Goal: Task Accomplishment & Management: Manage account settings

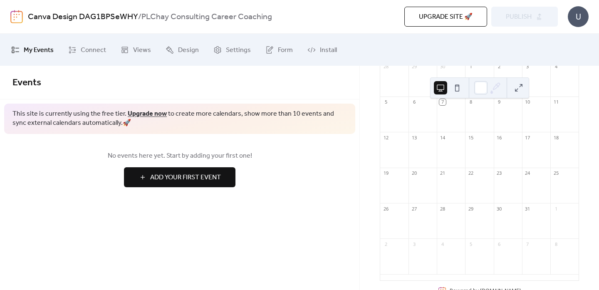
scroll to position [114, 0]
click at [136, 53] on span "Views" at bounding box center [142, 50] width 18 height 13
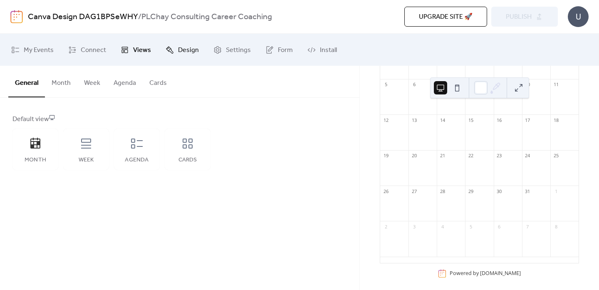
click at [173, 53] on link "Design" at bounding box center [182, 49] width 46 height 25
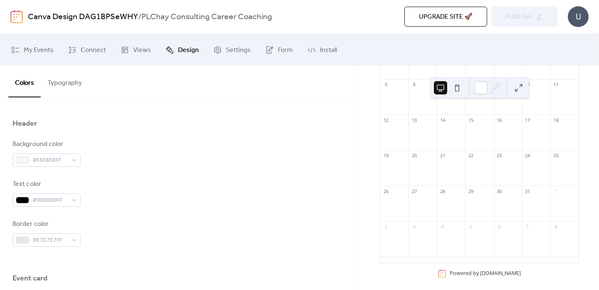
scroll to position [359, 0]
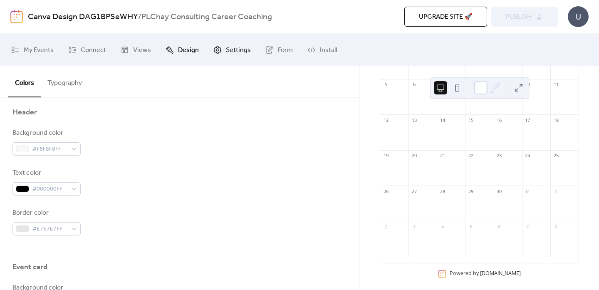
click at [241, 50] on span "Settings" at bounding box center [238, 50] width 25 height 13
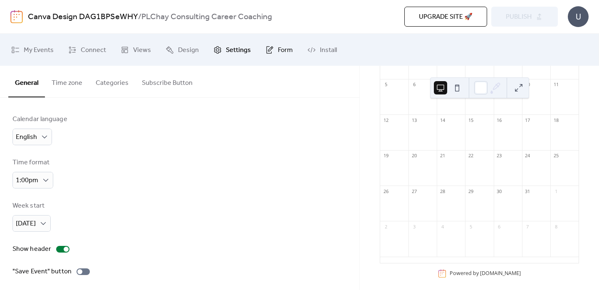
click at [284, 54] on span "Form" at bounding box center [285, 50] width 15 height 13
